Goal: Information Seeking & Learning: Learn about a topic

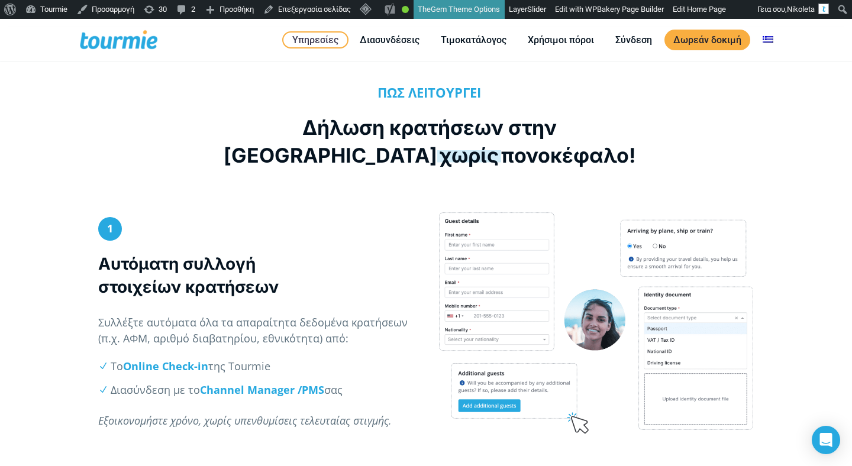
scroll to position [429, 0]
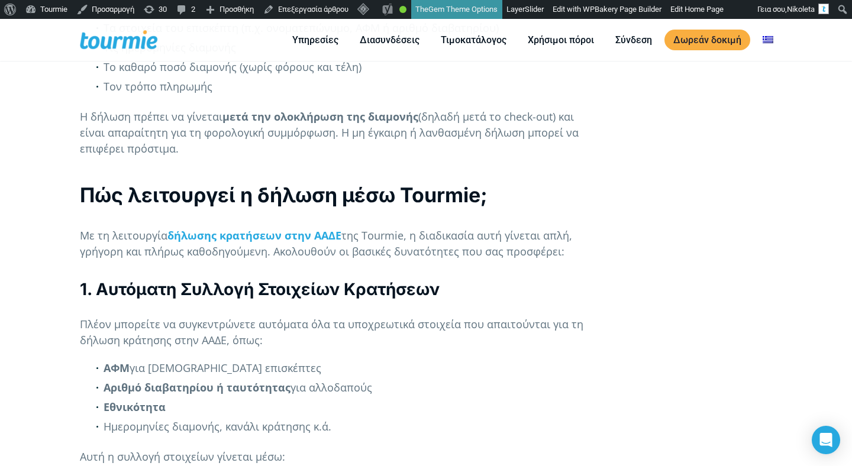
scroll to position [1081, 0]
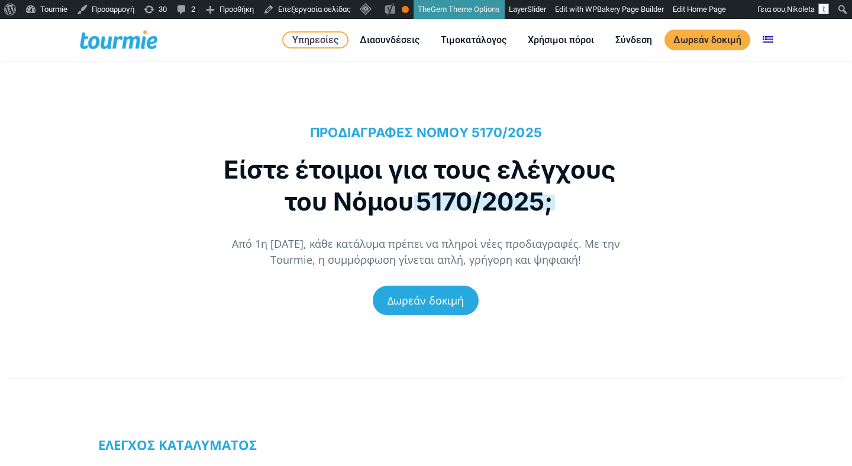
scroll to position [19, 0]
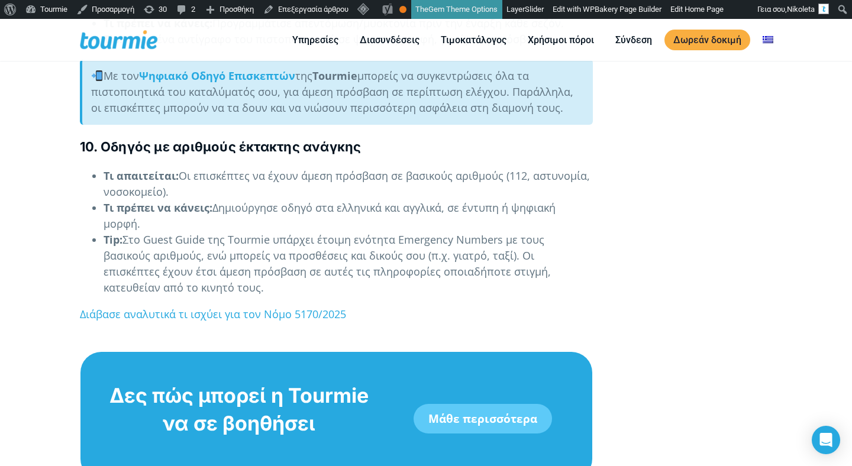
scroll to position [2892, 0]
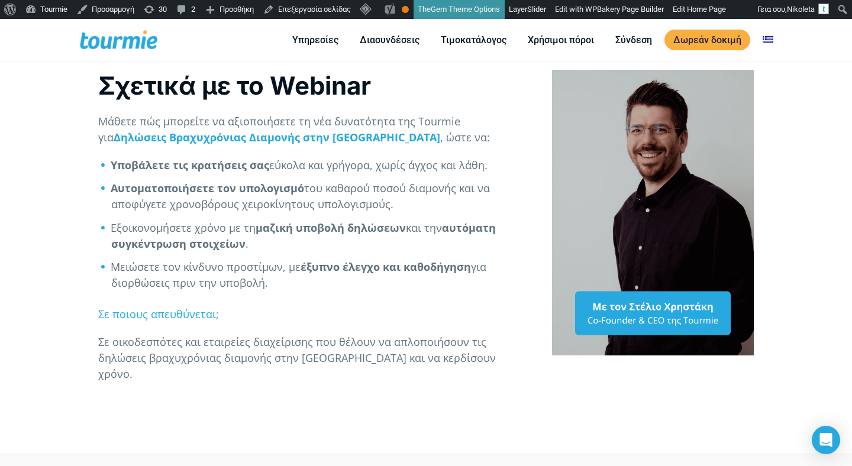
scroll to position [389, 0]
